Goal: Check status: Check status

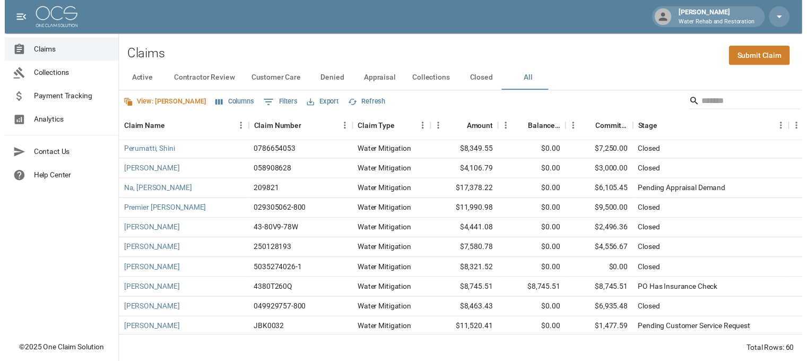
scroll to position [916, 0]
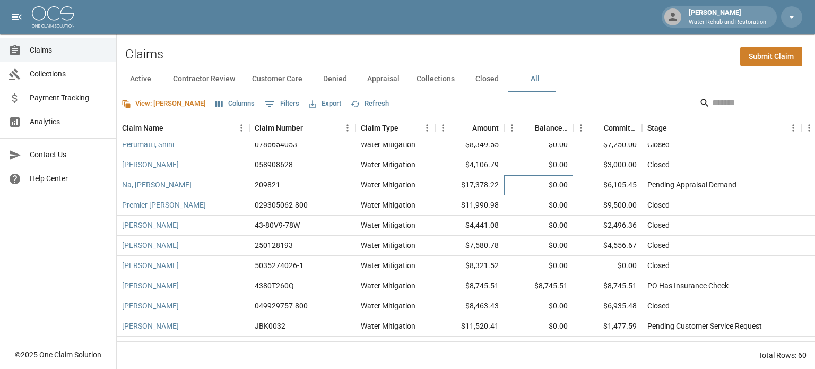
click at [565, 185] on div "$0.00" at bounding box center [538, 185] width 69 height 20
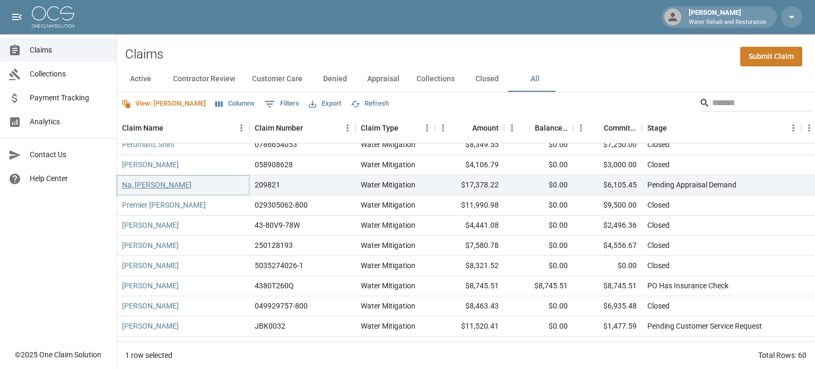
click at [156, 185] on link "Na, [PERSON_NAME]" at bounding box center [157, 184] width 70 height 11
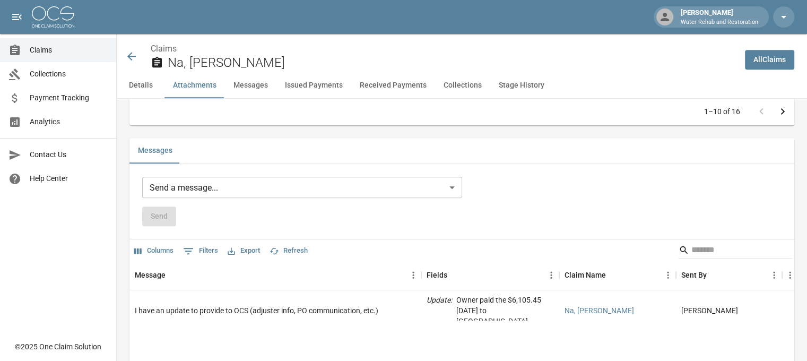
scroll to position [927, 0]
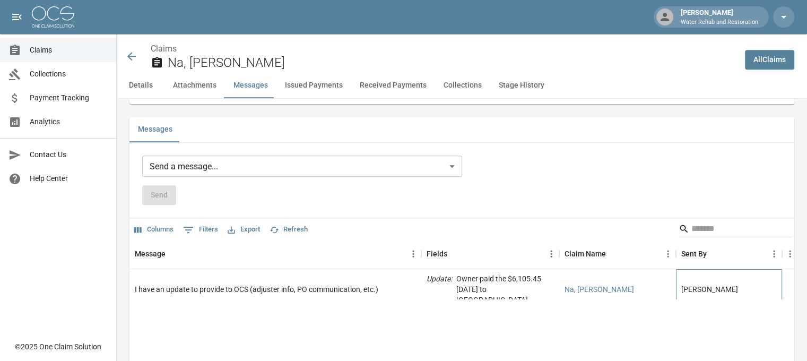
click at [685, 284] on div "[PERSON_NAME]" at bounding box center [710, 289] width 57 height 11
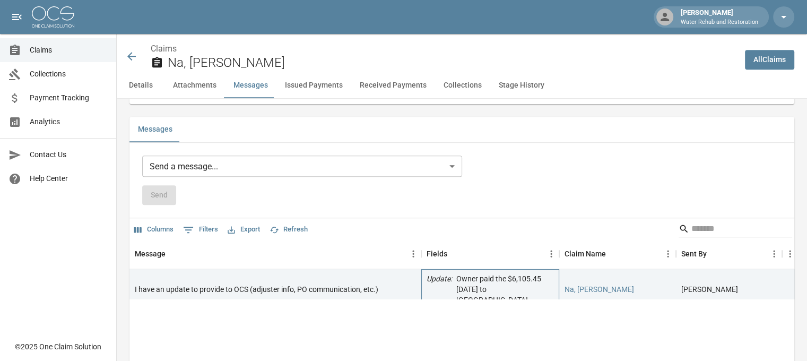
click at [498, 288] on p "Owner paid the $6,105.45 [DATE] to [GEOGRAPHIC_DATA]." at bounding box center [506, 289] width 98 height 32
click at [374, 284] on div "I have an update to provide to OCS (adjuster info, PO communication, etc.)" at bounding box center [257, 289] width 244 height 11
click at [132, 54] on icon at bounding box center [131, 56] width 13 height 13
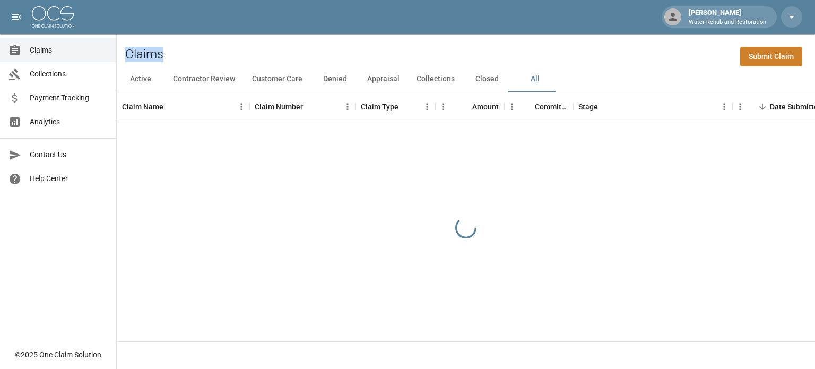
click at [132, 54] on h2 "Claims" at bounding box center [144, 54] width 38 height 15
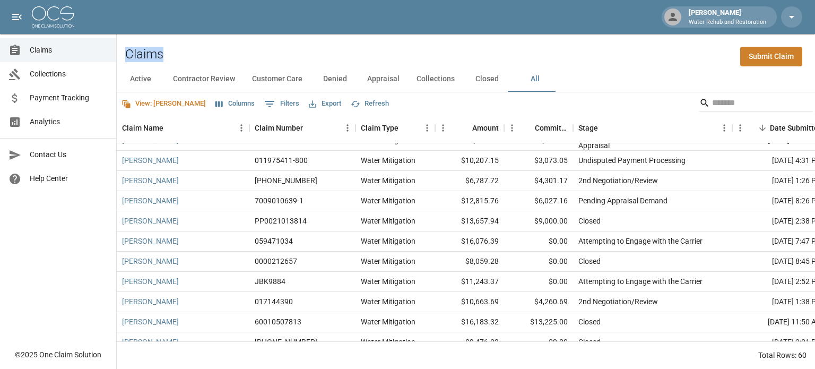
scroll to position [276, 0]
